Goal: Ask a question

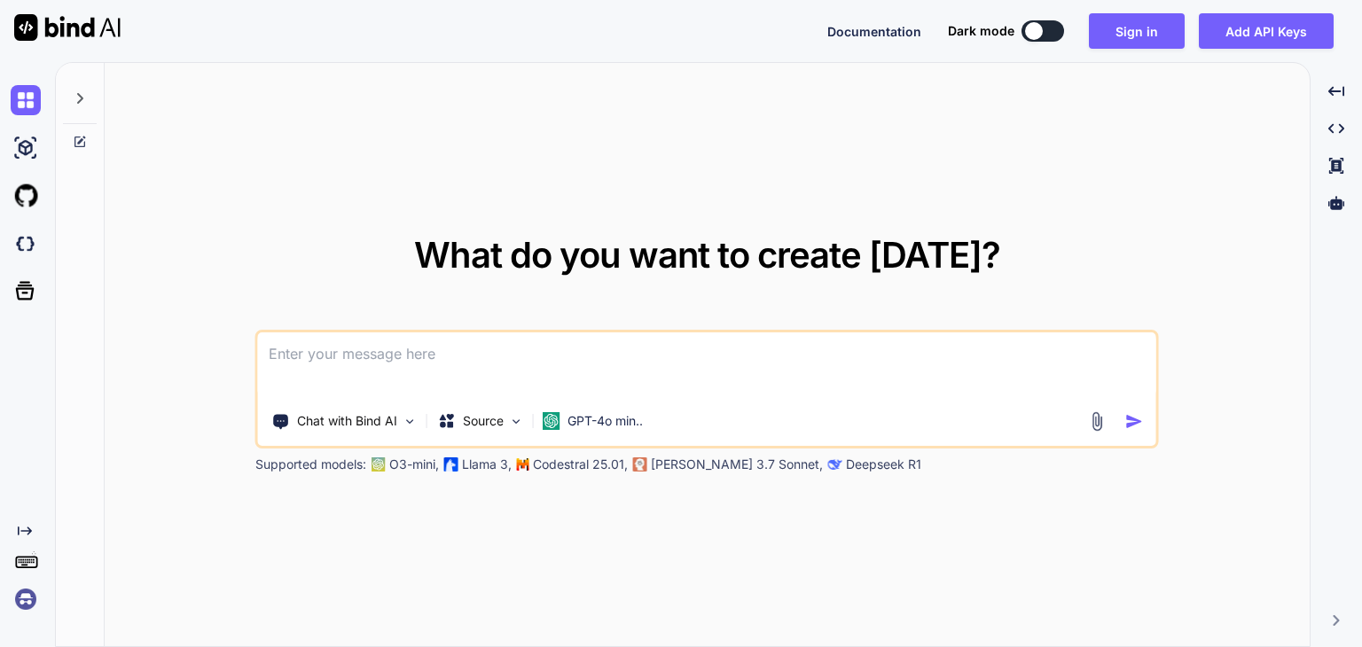
click at [28, 596] on img at bounding box center [26, 599] width 30 height 30
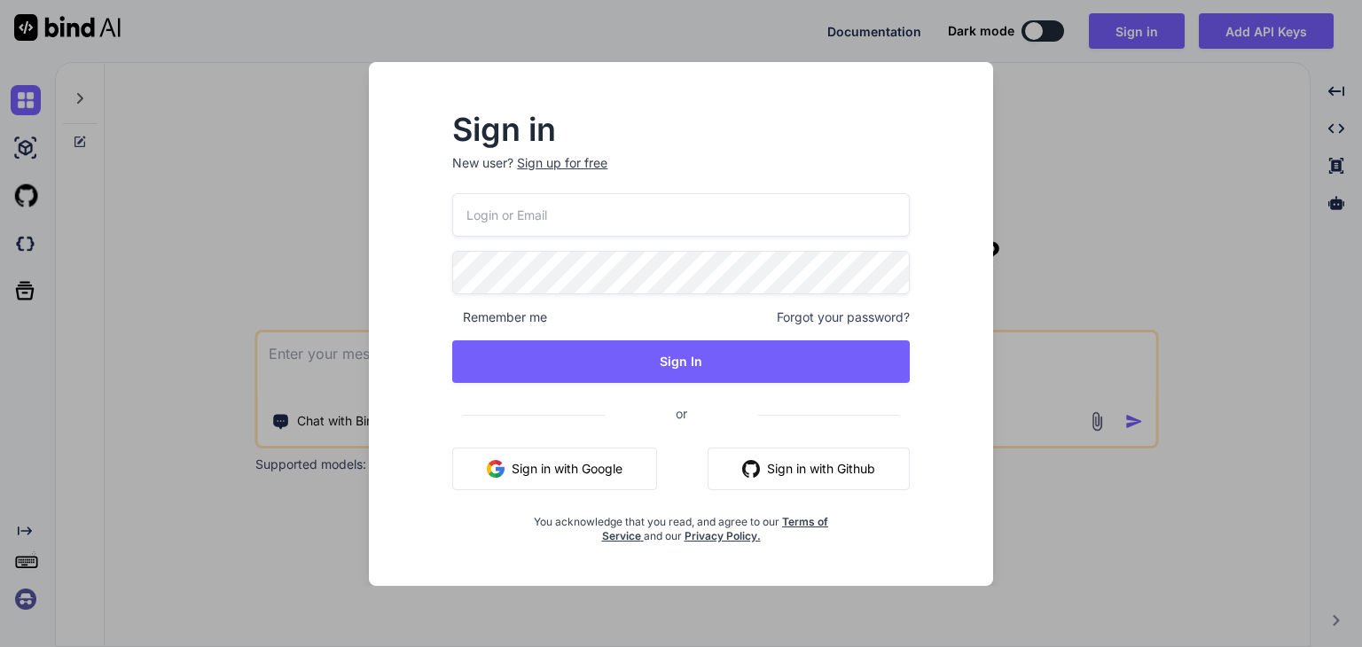
click at [540, 235] on input "email" at bounding box center [680, 214] width 457 height 43
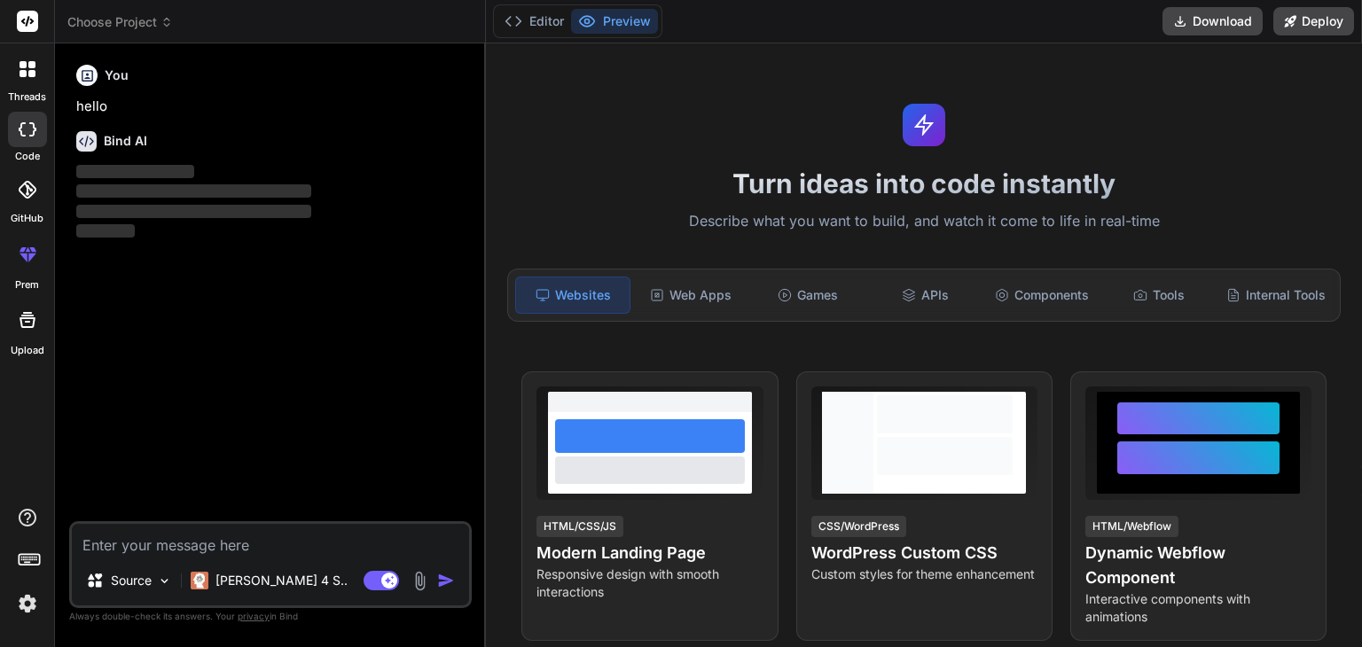
click at [25, 601] on img at bounding box center [27, 604] width 30 height 30
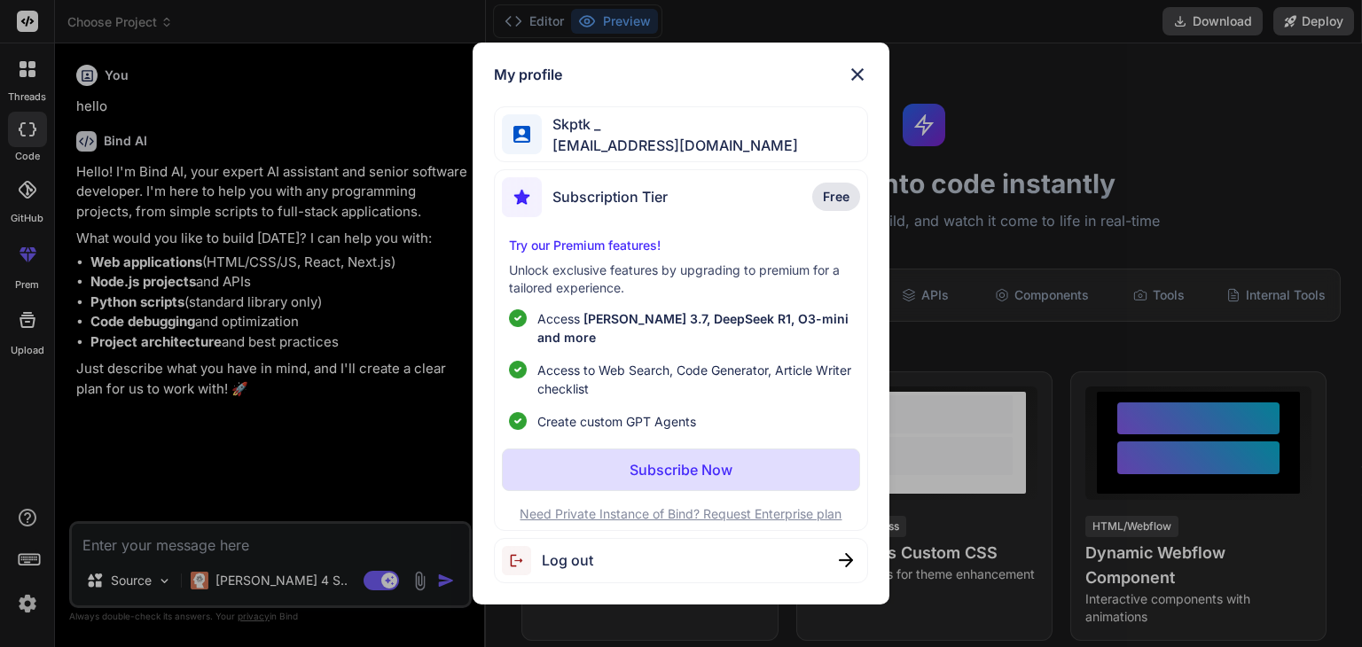
type textarea "x"
click at [856, 85] on img at bounding box center [857, 74] width 21 height 21
